Goal: Check status: Check status

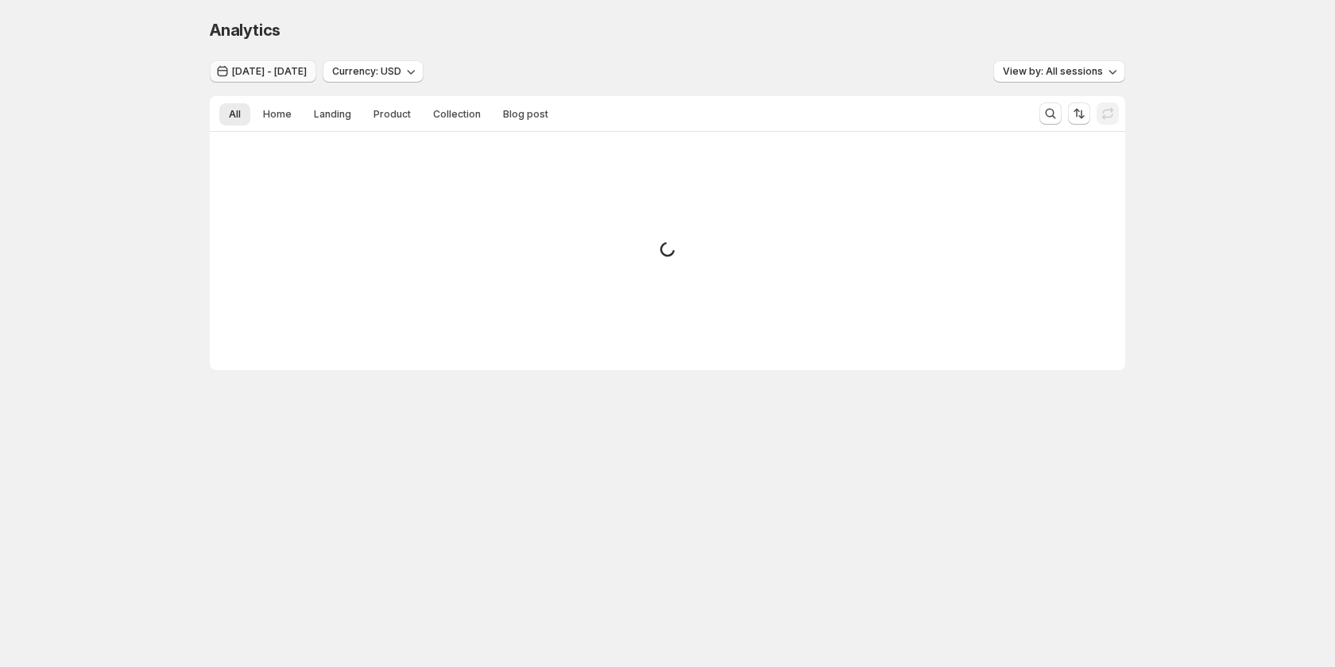
click at [303, 70] on span "[DATE] - [DATE]" at bounding box center [269, 71] width 75 height 13
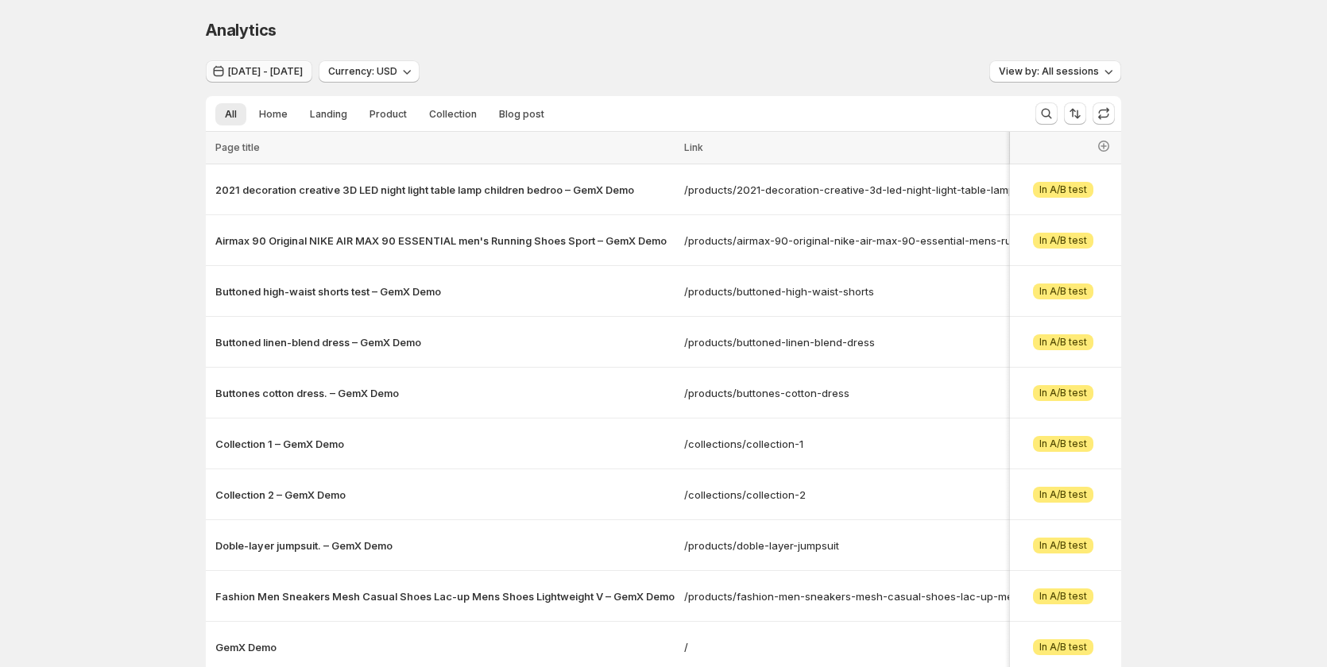
click at [303, 70] on span "[DATE] - [DATE]" at bounding box center [265, 71] width 75 height 13
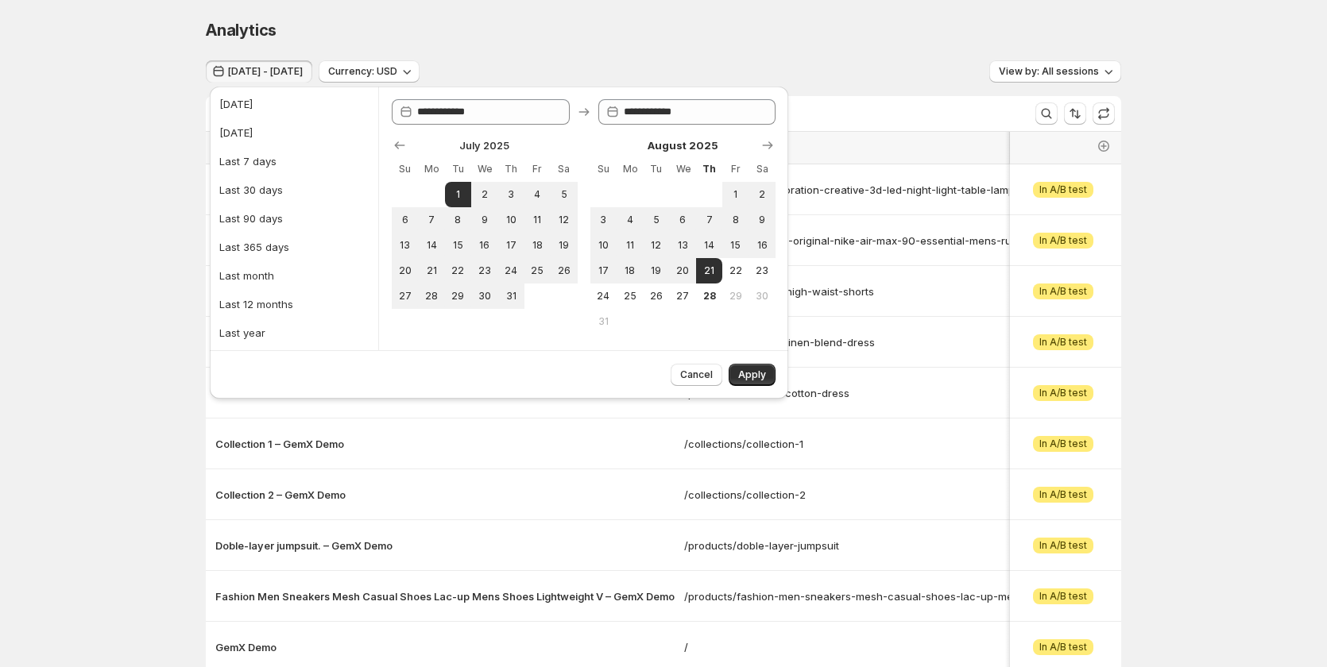
click at [115, 159] on div "Analytics. This page is ready Analytics [DATE] - [DATE] Currency: USD View by: …" at bounding box center [663, 399] width 1327 height 798
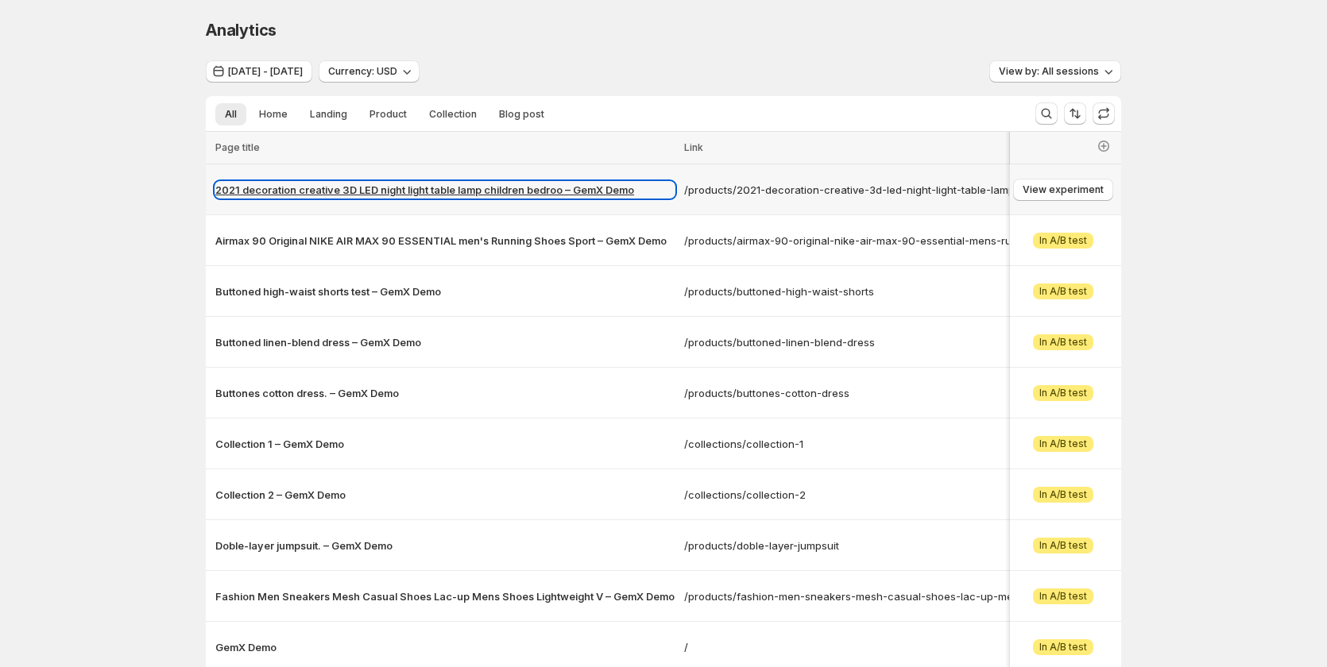
click at [323, 188] on p "2021 decoration creative 3D LED night light table lamp children bedroo – GemX D…" at bounding box center [444, 190] width 459 height 16
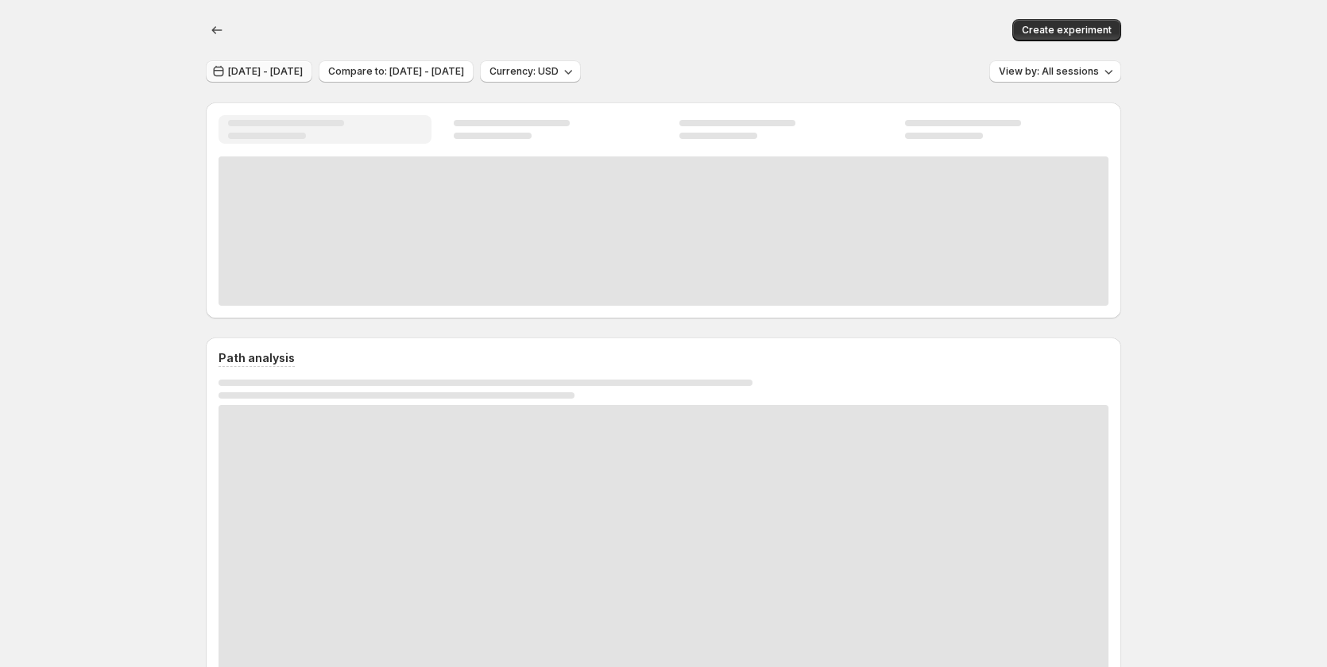
click at [303, 74] on span "[DATE] - [DATE]" at bounding box center [265, 71] width 75 height 13
